Goal: Task Accomplishment & Management: Manage account settings

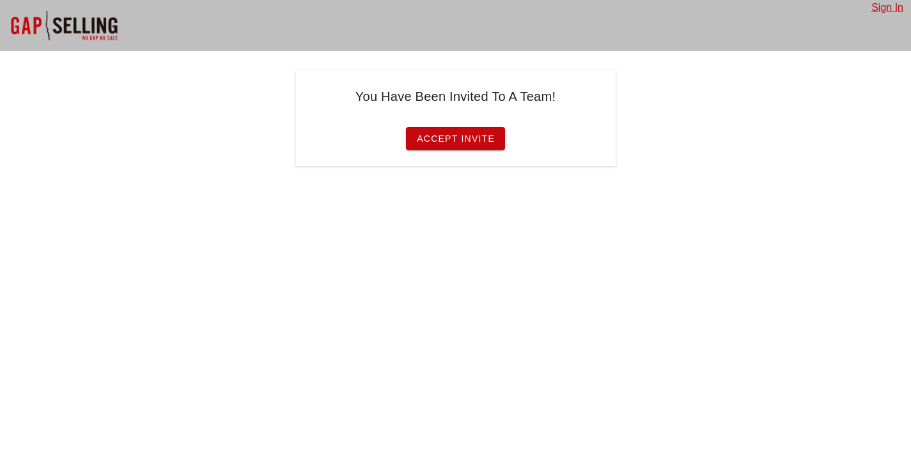
click at [468, 141] on span "Accept Invite" at bounding box center [455, 139] width 79 height 10
click at [459, 141] on span "Accept Invite" at bounding box center [455, 139] width 79 height 10
click at [464, 134] on span "Accept Invite" at bounding box center [455, 139] width 79 height 10
click at [880, 9] on link "Sign In" at bounding box center [887, 7] width 32 height 11
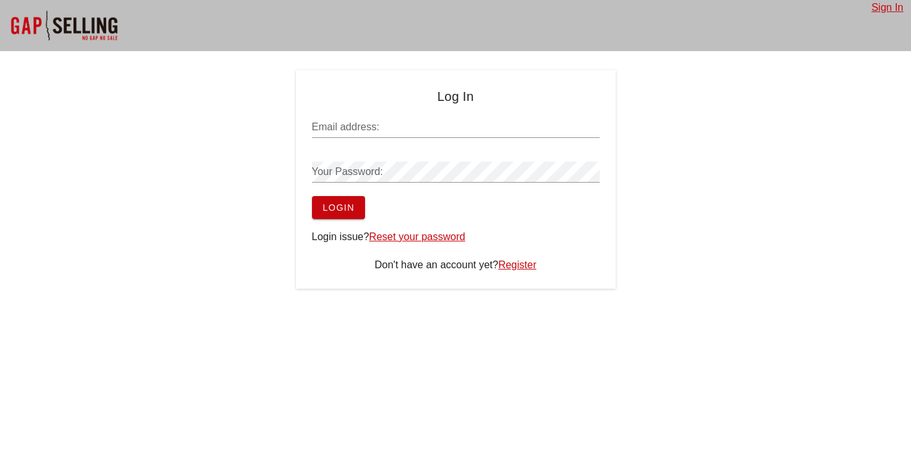
click at [445, 135] on input "Email address:" at bounding box center [456, 127] width 288 height 20
type input "johnpoelking@lightforceortho.com"
click at [422, 240] on link "Reset your password" at bounding box center [417, 236] width 96 height 11
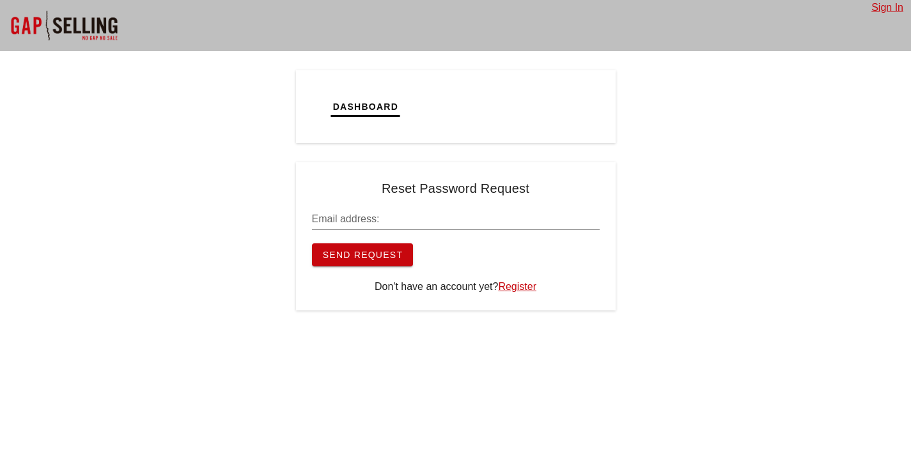
click at [371, 224] on input "Email address:" at bounding box center [456, 219] width 288 height 20
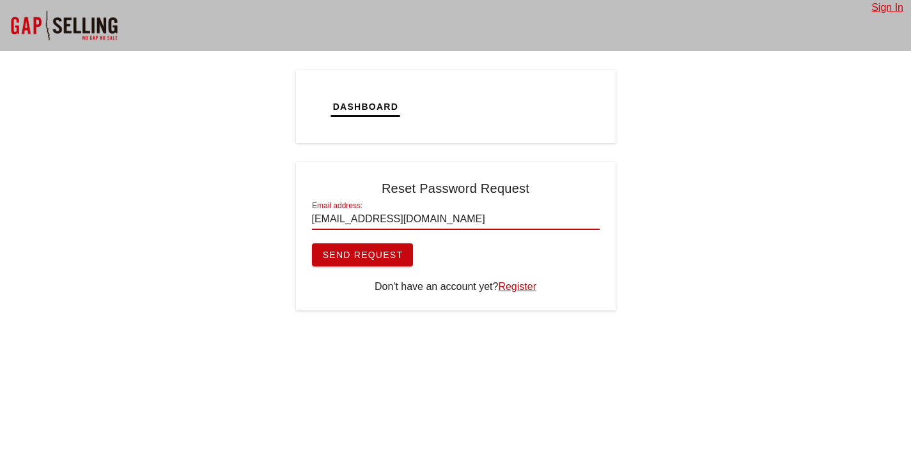
type input "[EMAIL_ADDRESS][DOMAIN_NAME]"
click at [345, 263] on button "Send Request" at bounding box center [363, 255] width 102 height 23
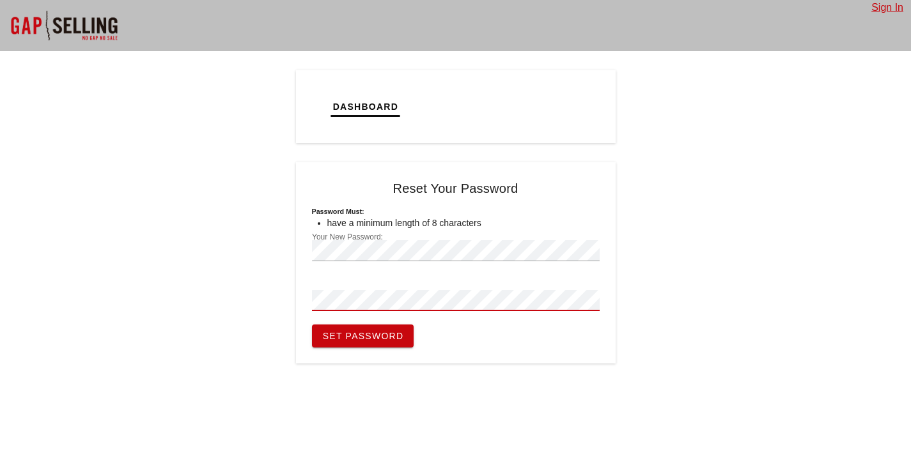
click at [312, 325] on button "Set Password" at bounding box center [363, 336] width 102 height 23
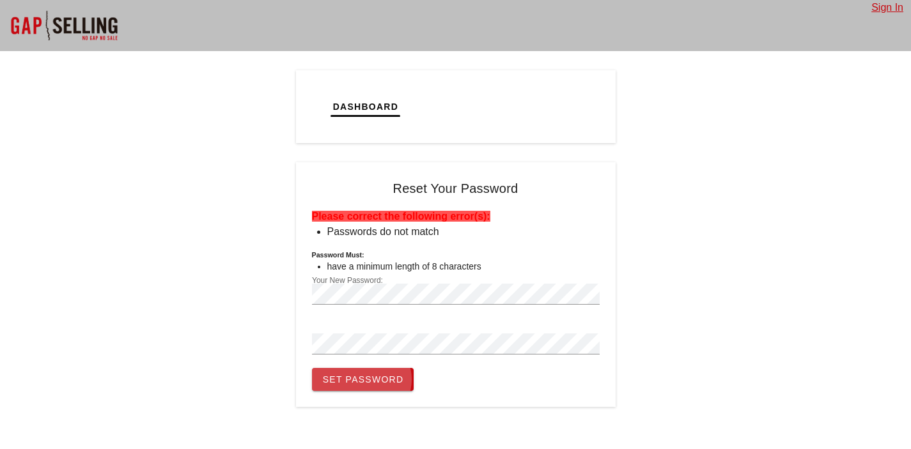
click at [378, 384] on span "Set Password" at bounding box center [363, 380] width 82 height 10
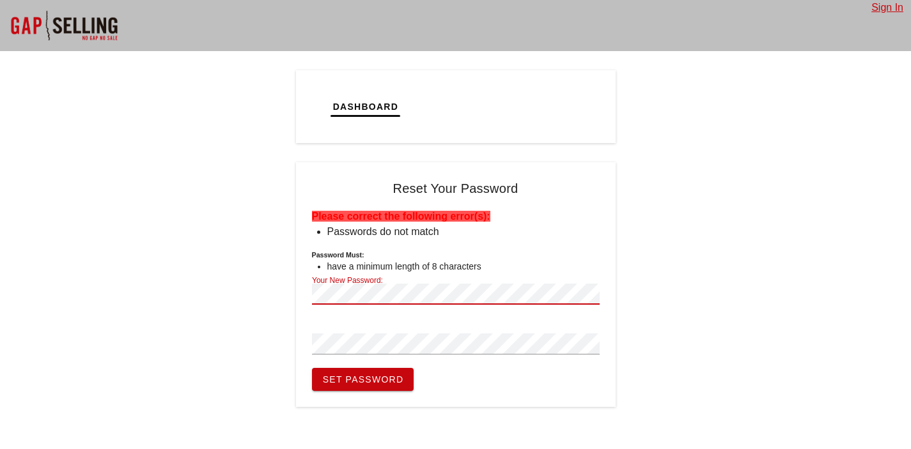
click at [265, 285] on div "Dashboard Tickets Calendar Tasks Reset Your Password Please correct the followi…" at bounding box center [455, 238] width 911 height 337
click at [389, 387] on button "Set Password" at bounding box center [363, 379] width 102 height 23
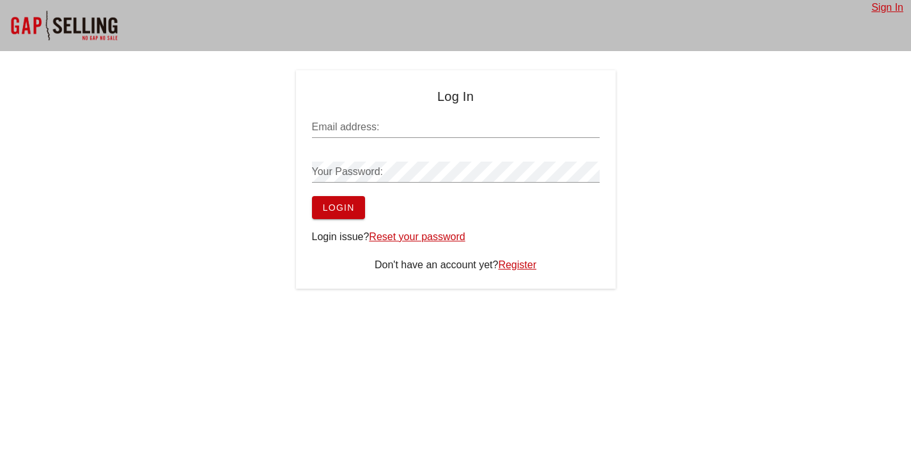
click at [373, 113] on div "Email address:" at bounding box center [456, 130] width 288 height 42
click at [372, 120] on input "Email address:" at bounding box center [456, 127] width 288 height 20
type input "[EMAIL_ADDRESS][DOMAIN_NAME]"
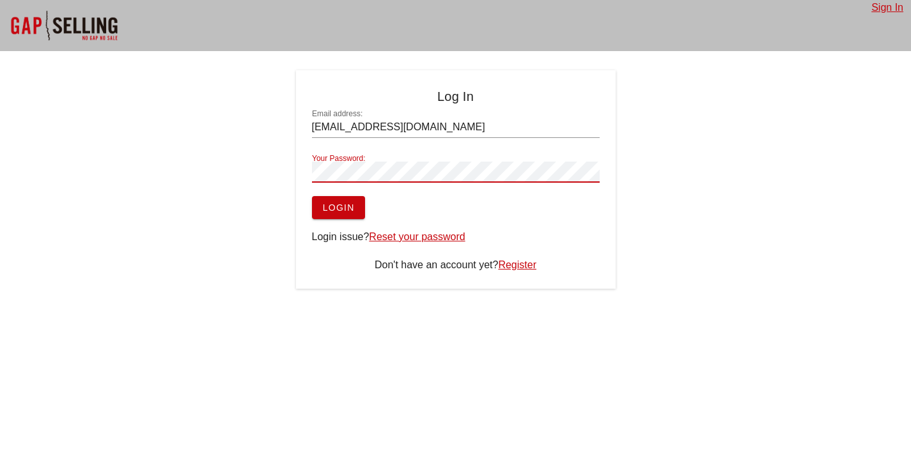
click at [312, 196] on button "Login" at bounding box center [338, 207] width 53 height 23
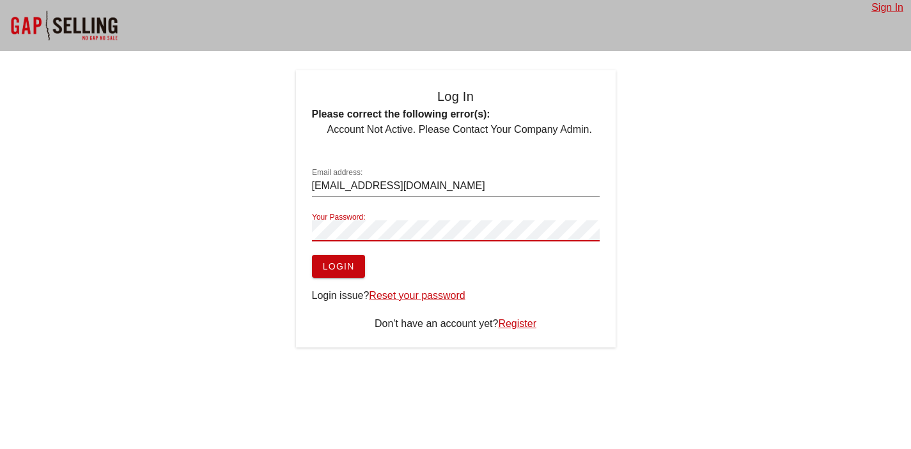
click at [312, 255] on button "Login" at bounding box center [338, 266] width 53 height 23
